Goal: Transaction & Acquisition: Subscribe to service/newsletter

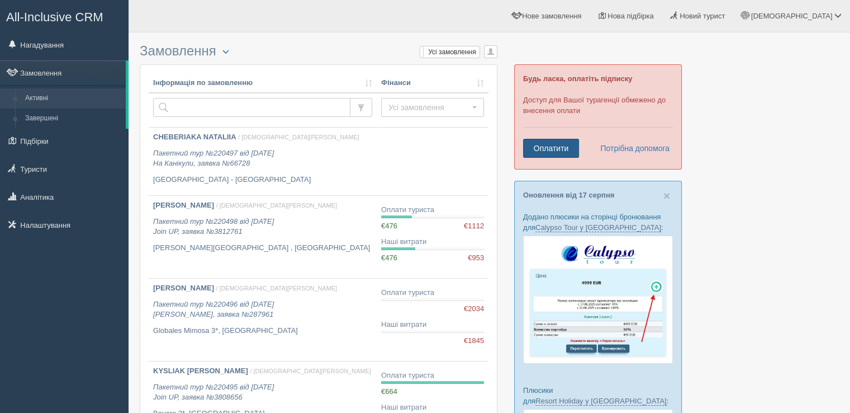
click at [538, 148] on link "Оплатити" at bounding box center [551, 148] width 56 height 19
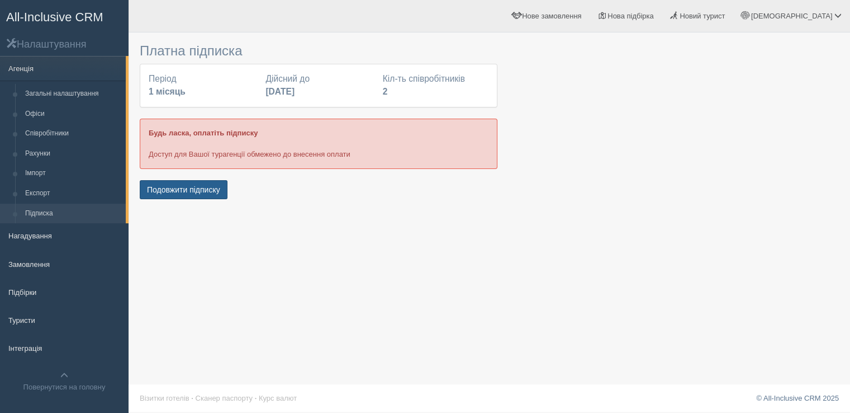
click at [184, 184] on button "Подовжити підписку" at bounding box center [184, 189] width 88 height 19
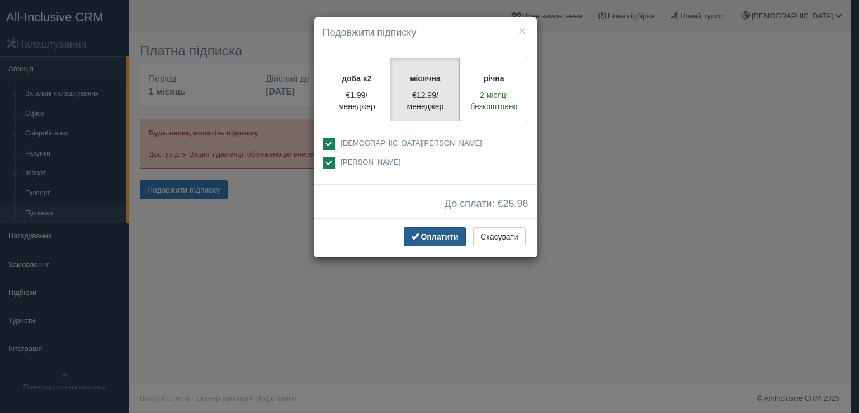
click at [443, 239] on span "Оплатити" at bounding box center [439, 236] width 37 height 9
